Goal: Task Accomplishment & Management: Use online tool/utility

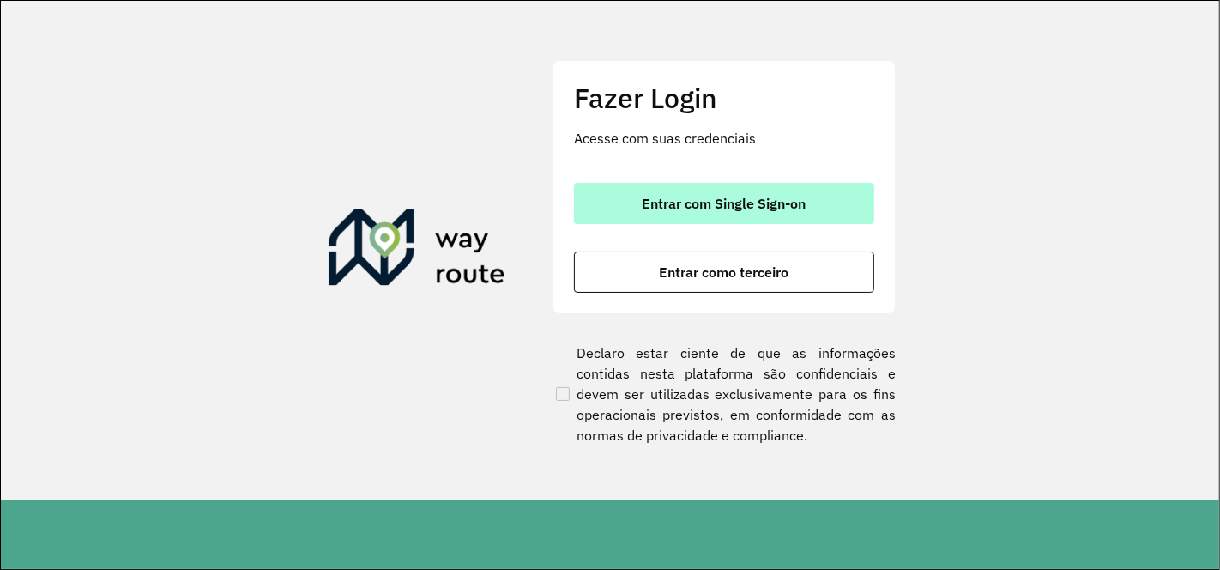
click at [698, 201] on span "Entrar com Single Sign-on" at bounding box center [725, 203] width 164 height 14
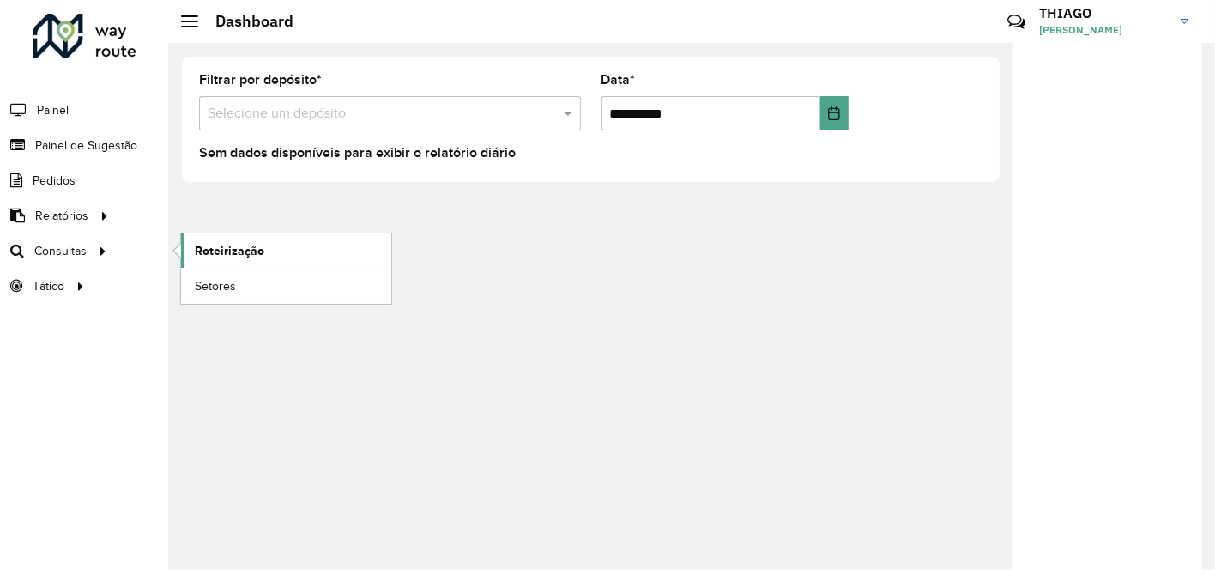
click at [217, 246] on span "Roteirização" at bounding box center [229, 251] width 69 height 18
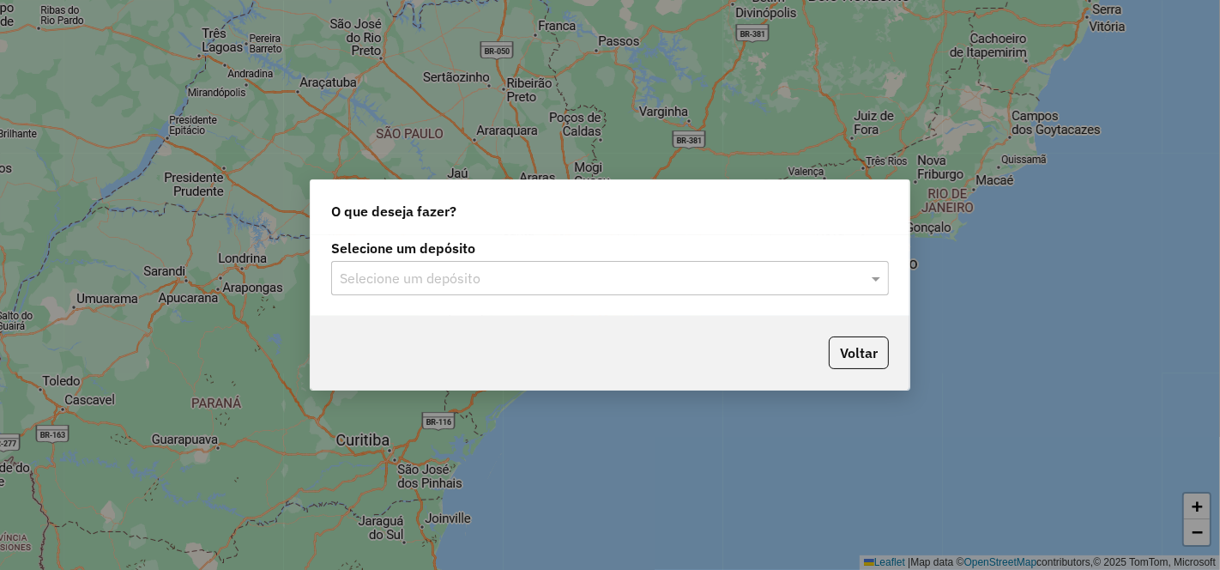
click at [452, 285] on input "text" at bounding box center [593, 279] width 506 height 21
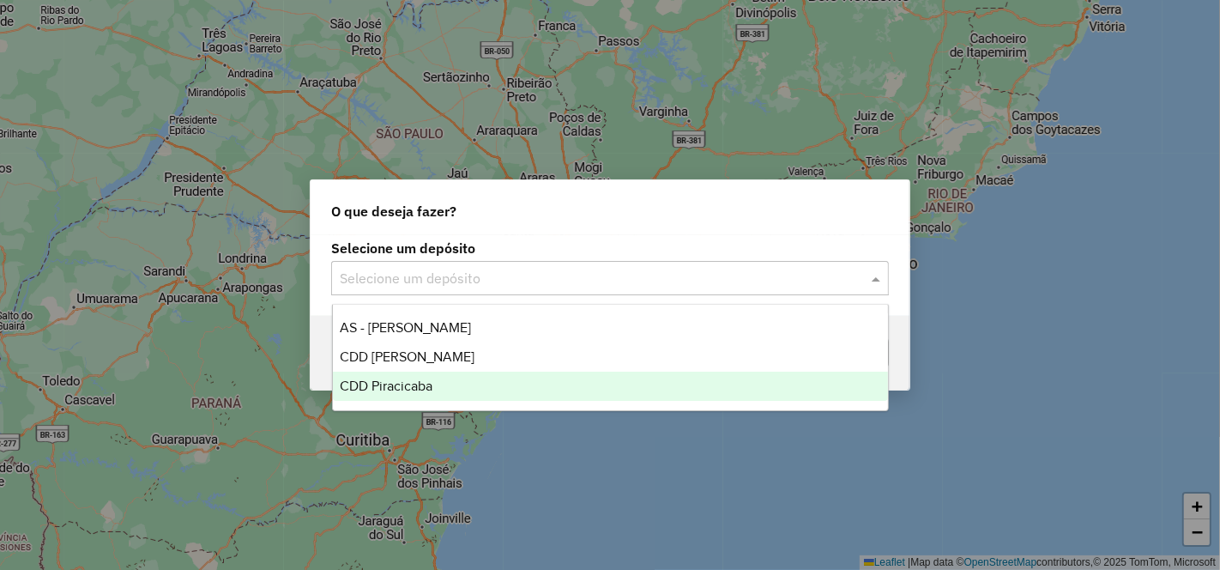
click at [413, 381] on span "CDD Piracicaba" at bounding box center [386, 385] width 93 height 15
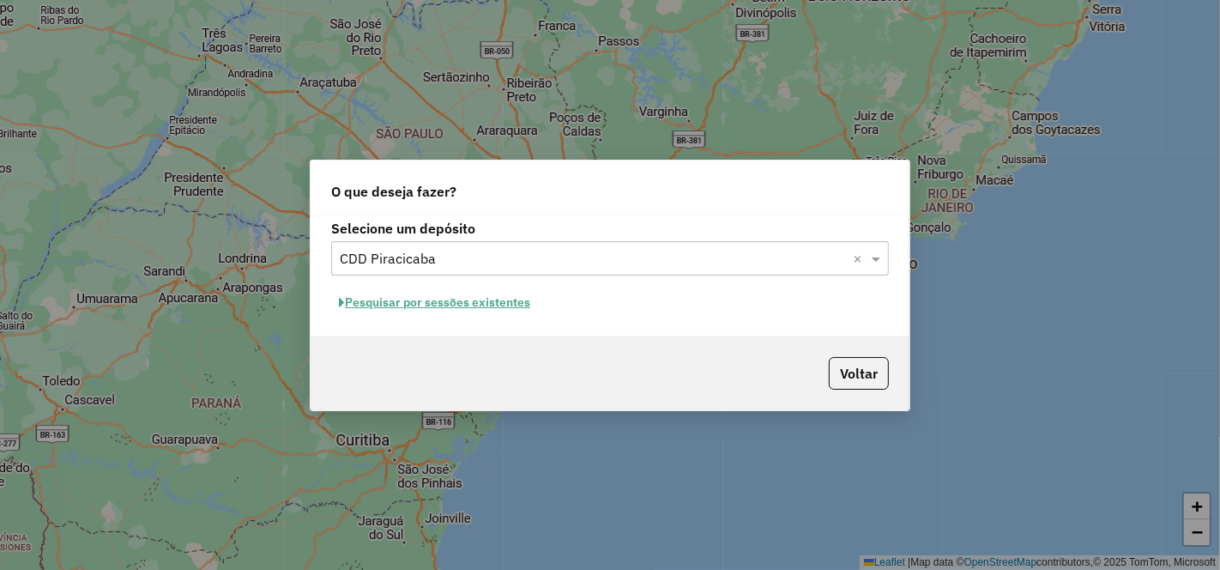
click at [448, 307] on button "Pesquisar por sessões existentes" at bounding box center [434, 302] width 207 height 27
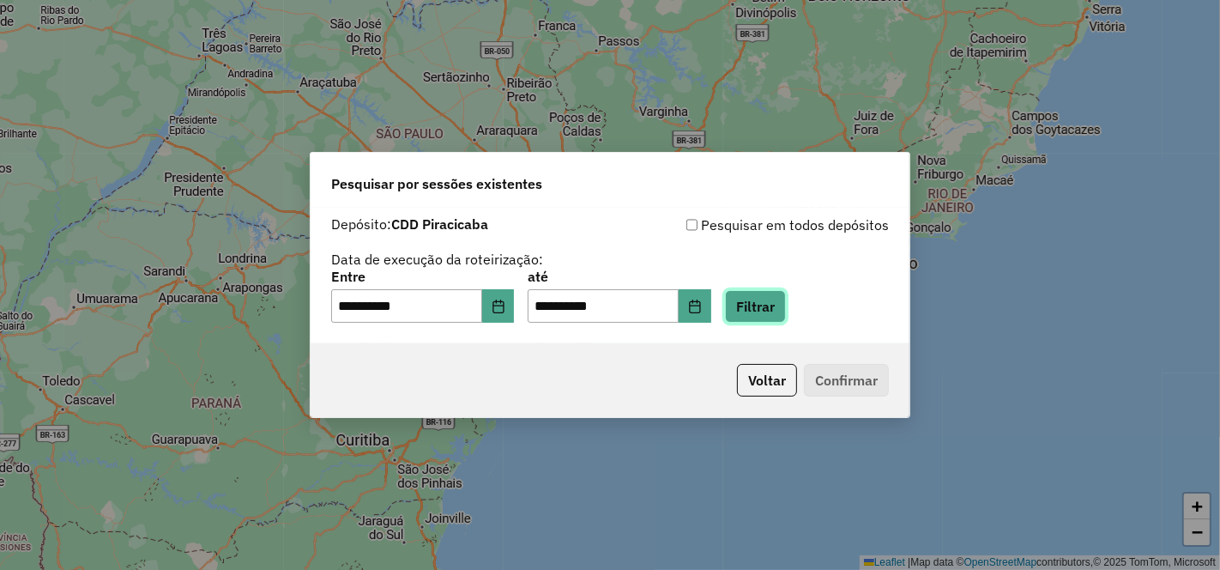
click at [761, 307] on button "Filtrar" at bounding box center [755, 306] width 61 height 33
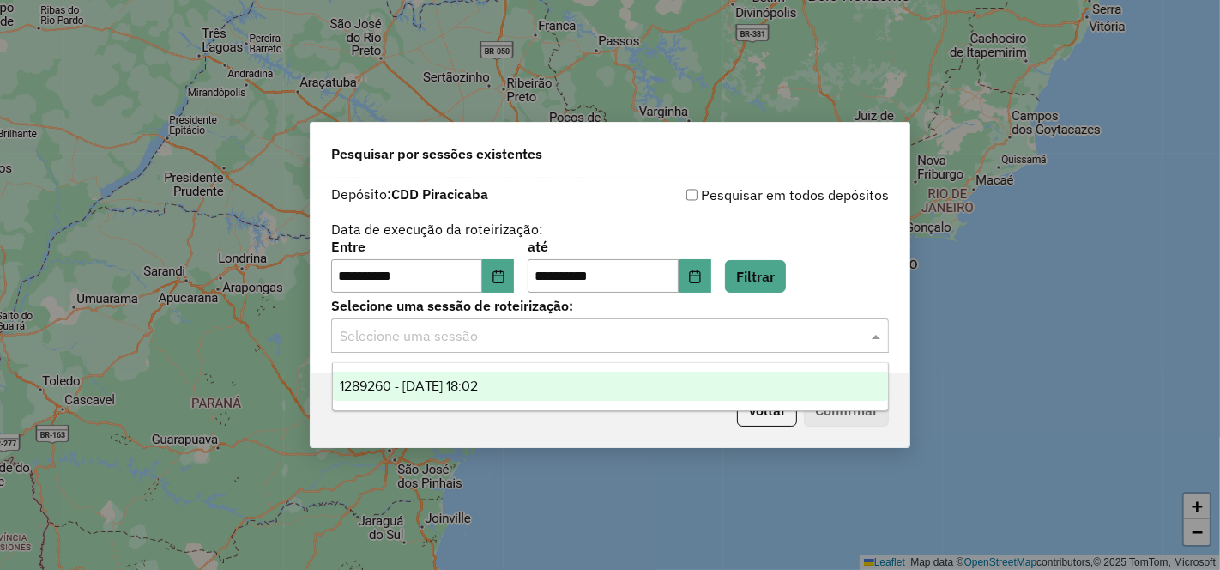
click at [438, 329] on input "text" at bounding box center [593, 336] width 506 height 21
click at [479, 388] on span "1289260 - [DATE] 18:02" at bounding box center [409, 385] width 139 height 15
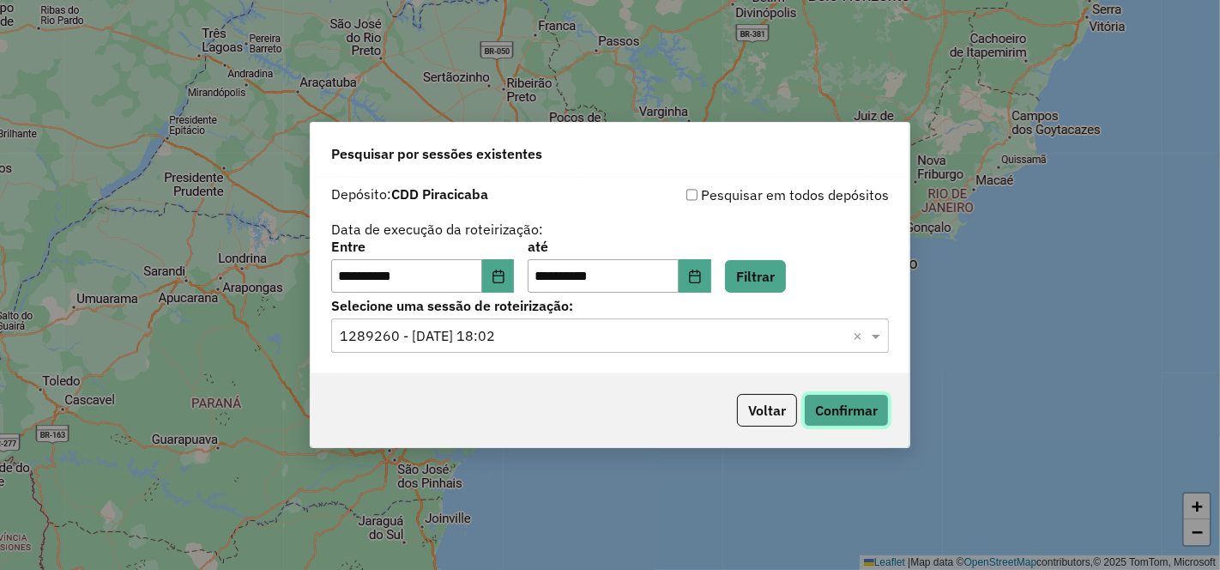
click at [850, 405] on button "Confirmar" at bounding box center [846, 410] width 85 height 33
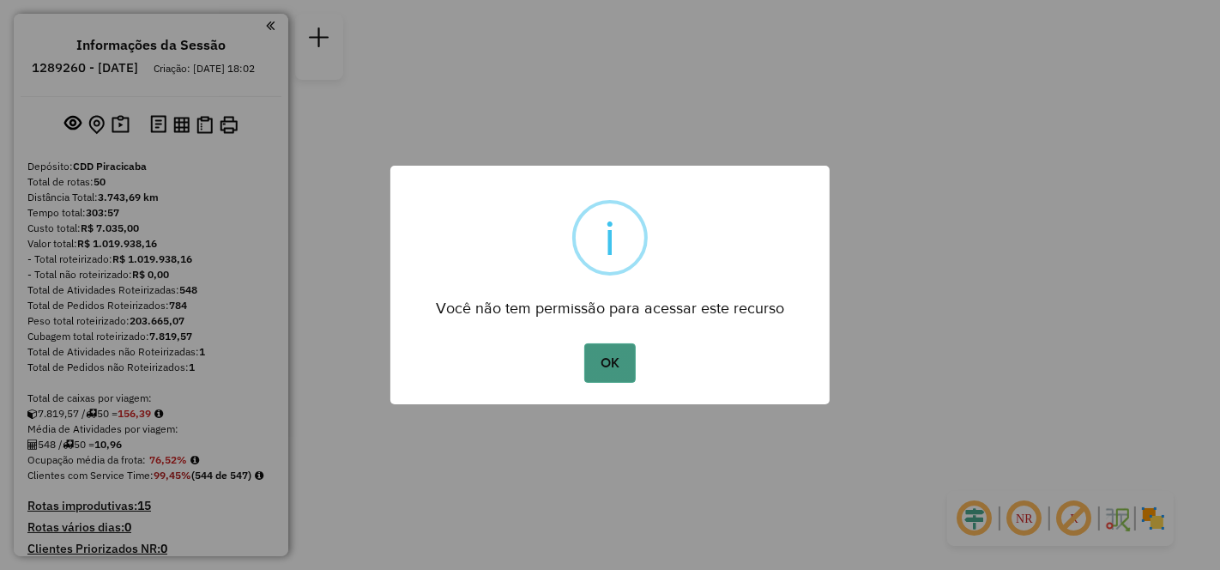
click at [613, 360] on button "OK" at bounding box center [609, 362] width 51 height 39
